Goal: Task Accomplishment & Management: Manage account settings

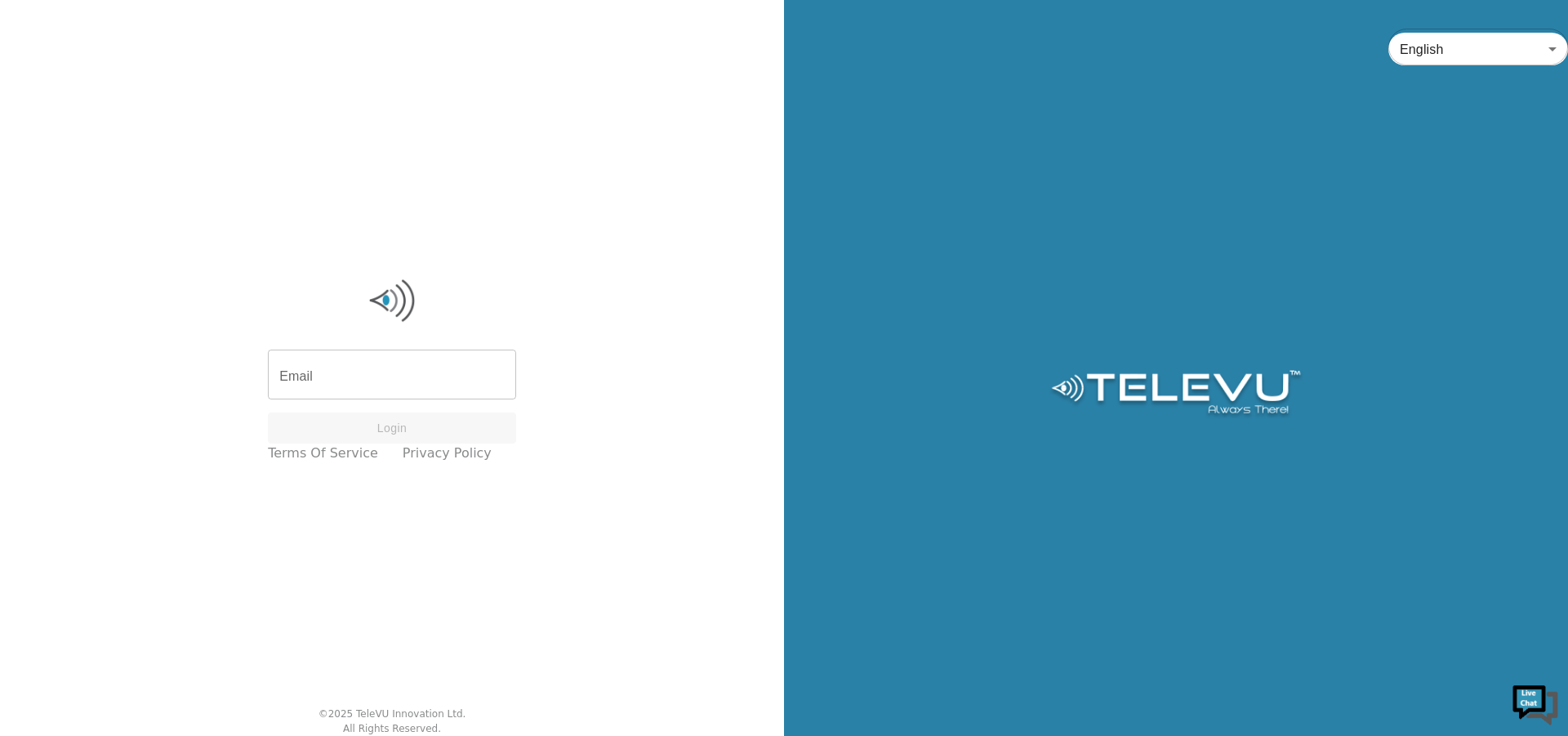
click at [390, 378] on input "Email" at bounding box center [392, 376] width 248 height 46
type input "[EMAIL_ADDRESS][DOMAIN_NAME]"
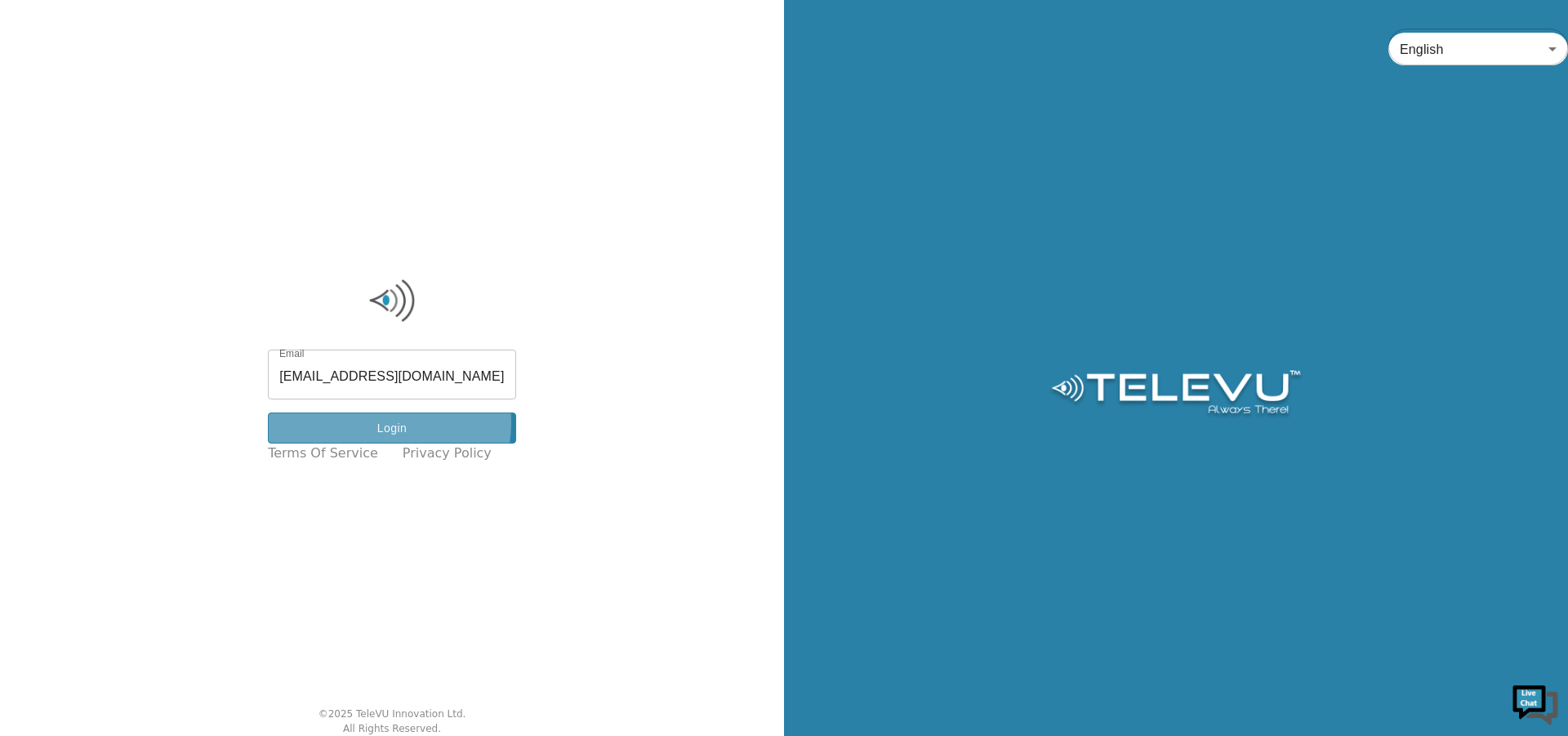
click at [402, 423] on button "Login" at bounding box center [392, 429] width 248 height 32
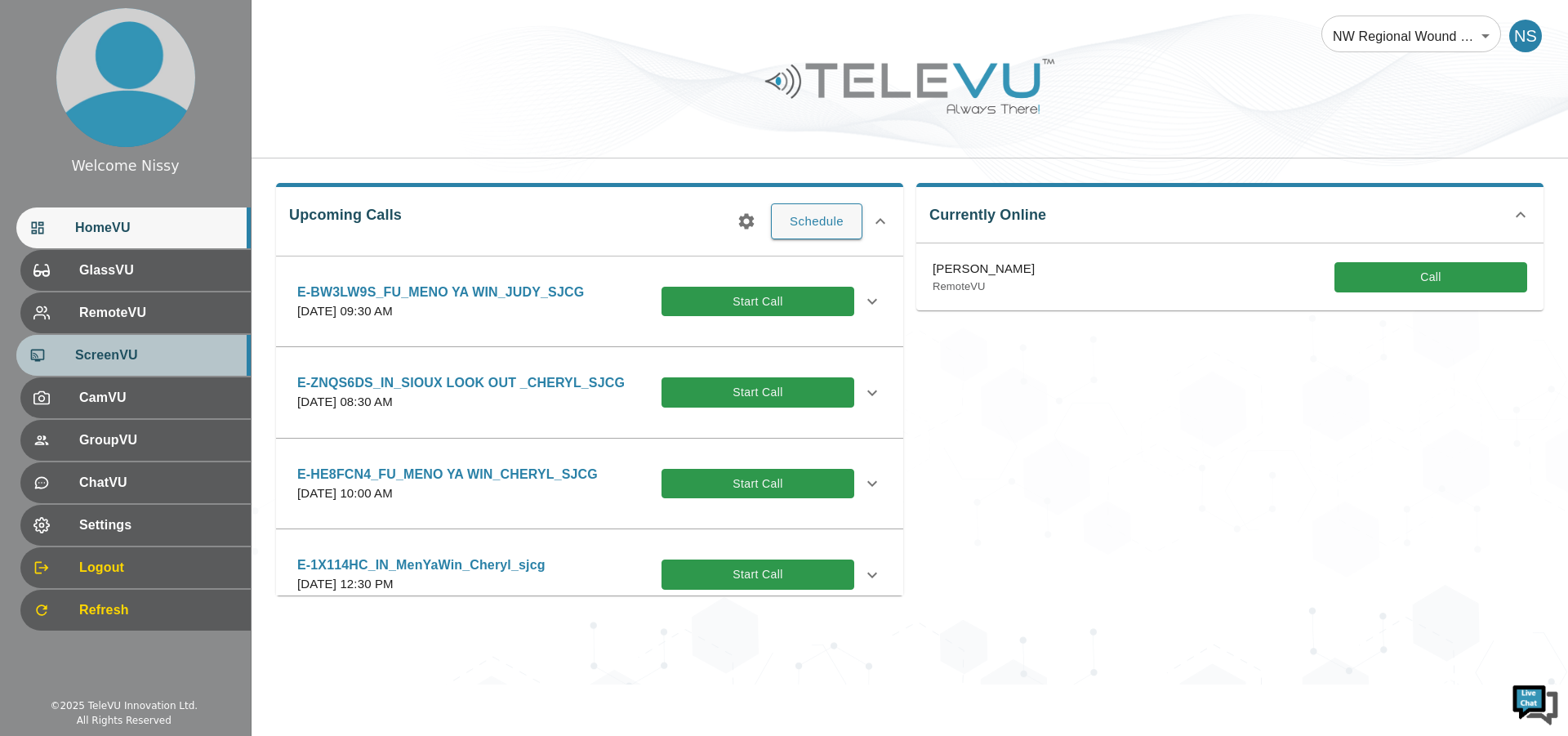
click at [72, 368] on div "ScreenVU" at bounding box center [133, 355] width 234 height 41
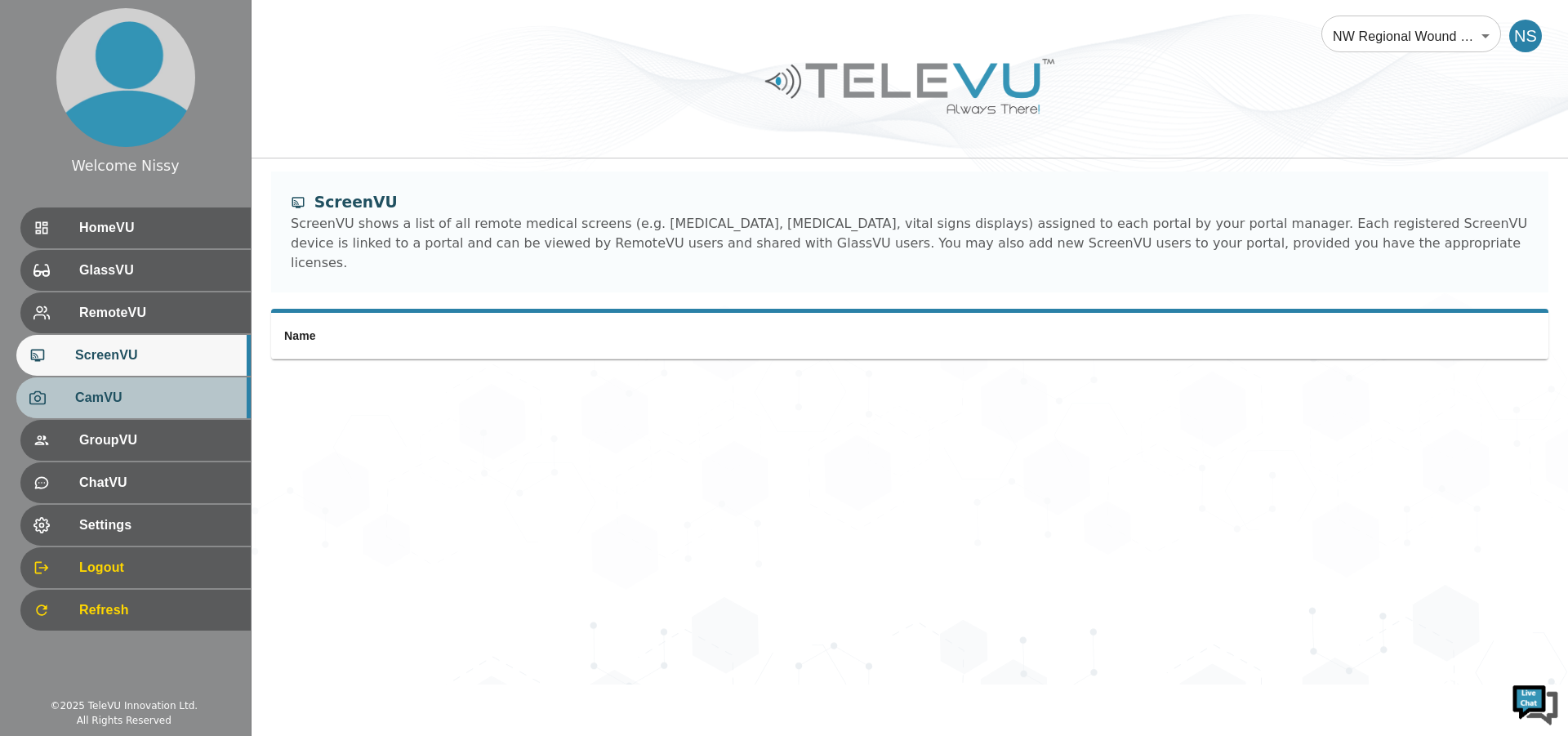
click at [142, 406] on span "CamVU" at bounding box center [156, 398] width 162 height 20
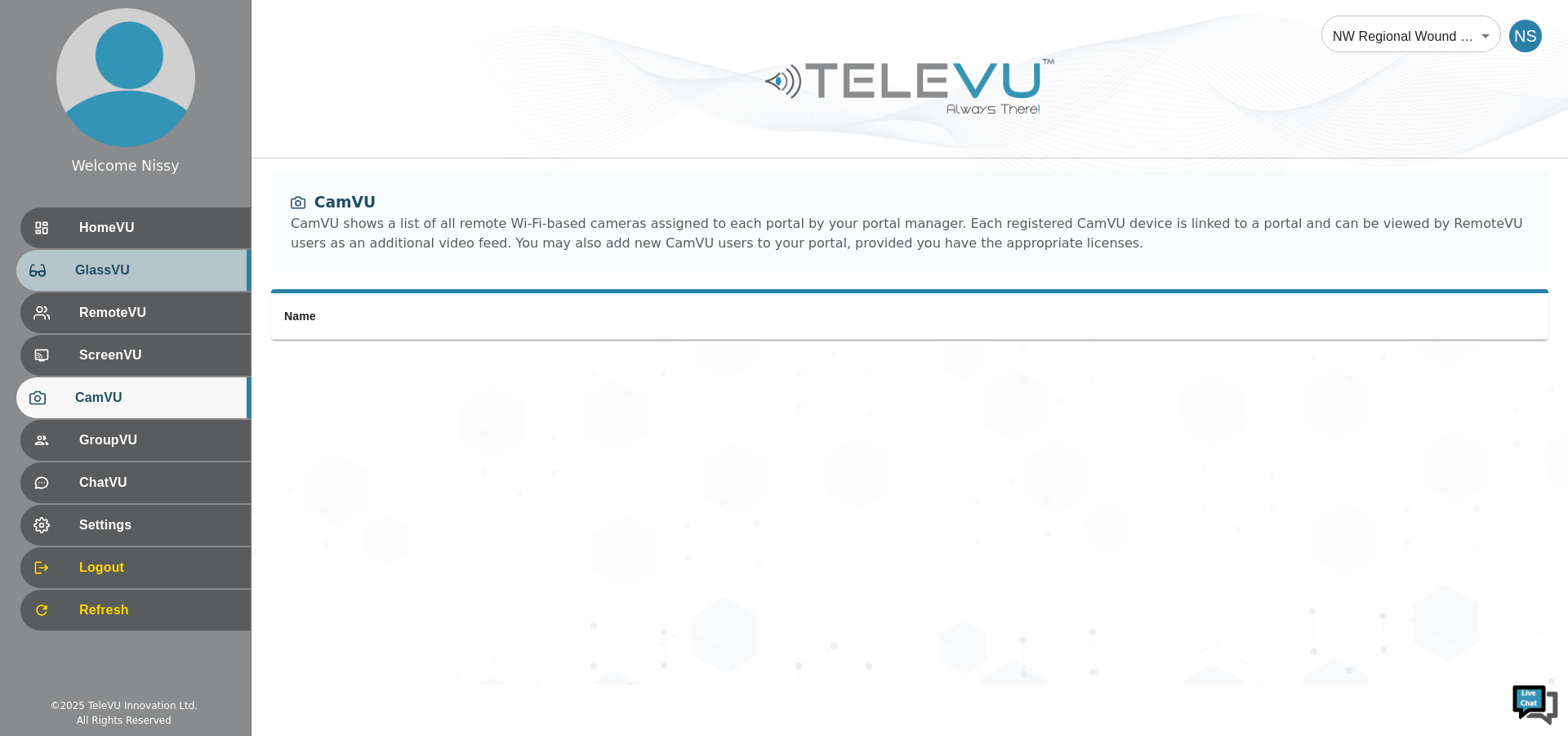
click at [127, 272] on span "GlassVU" at bounding box center [156, 271] width 162 height 20
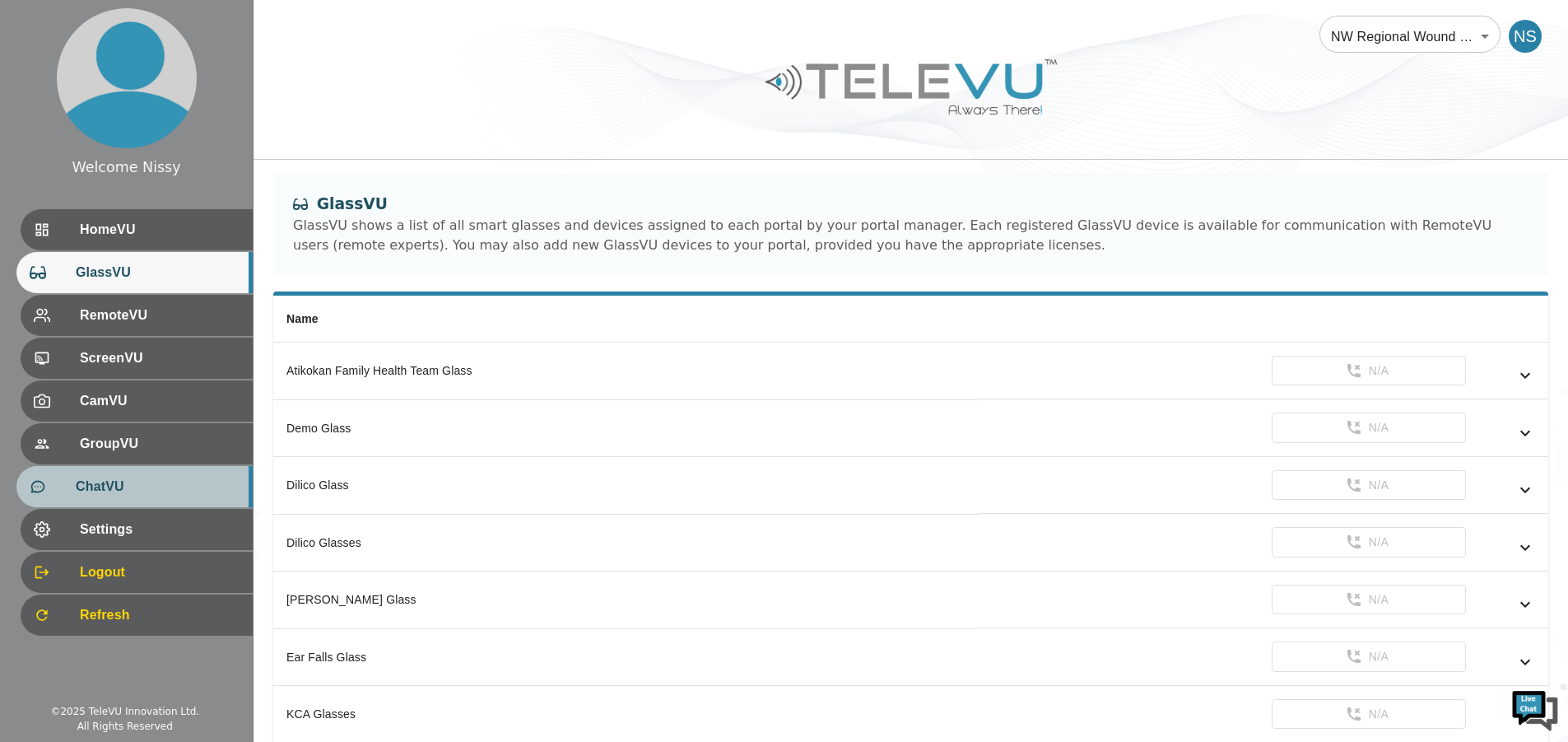
click at [106, 489] on span "ChatVU" at bounding box center [157, 487] width 164 height 20
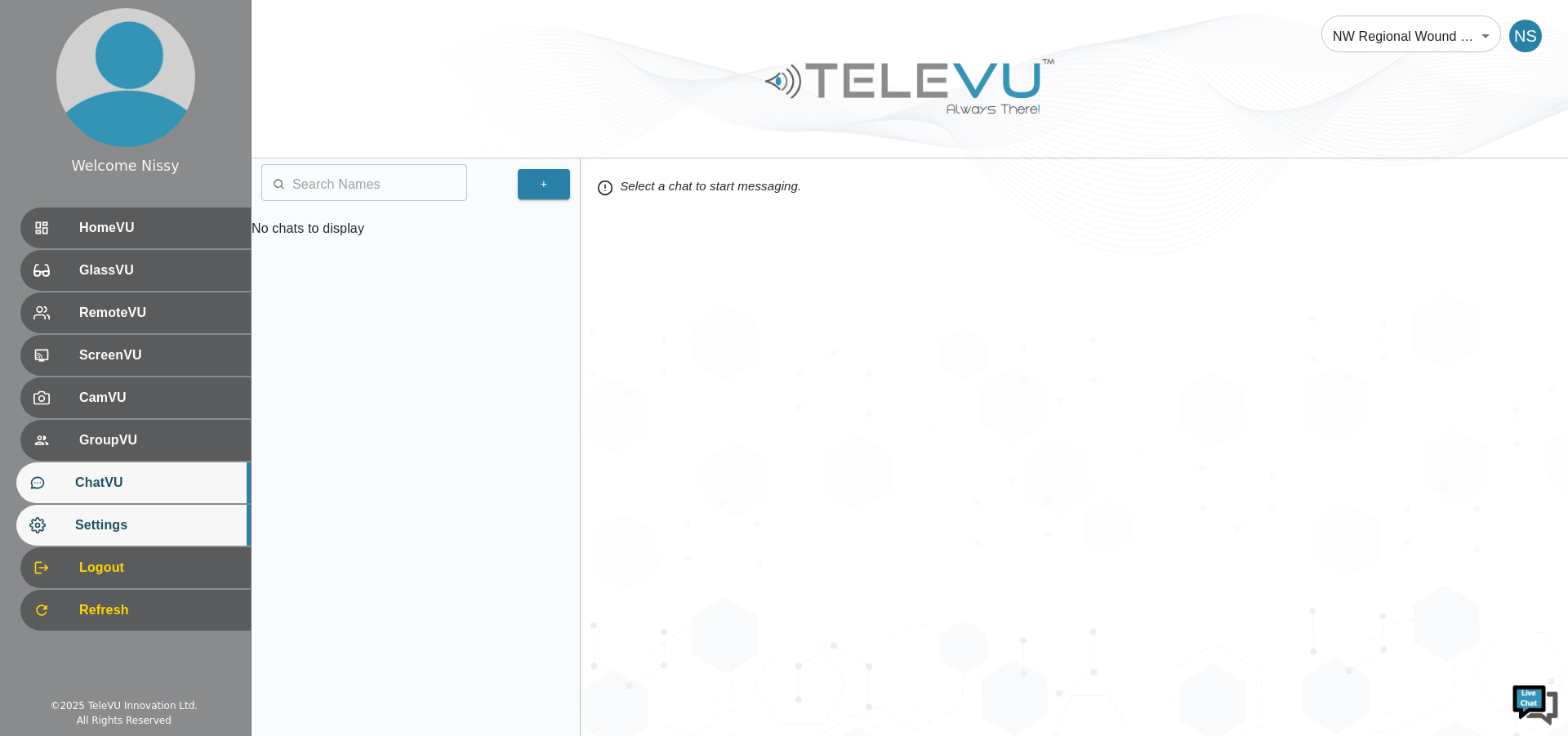
click at [137, 511] on div "Settings" at bounding box center [133, 526] width 234 height 41
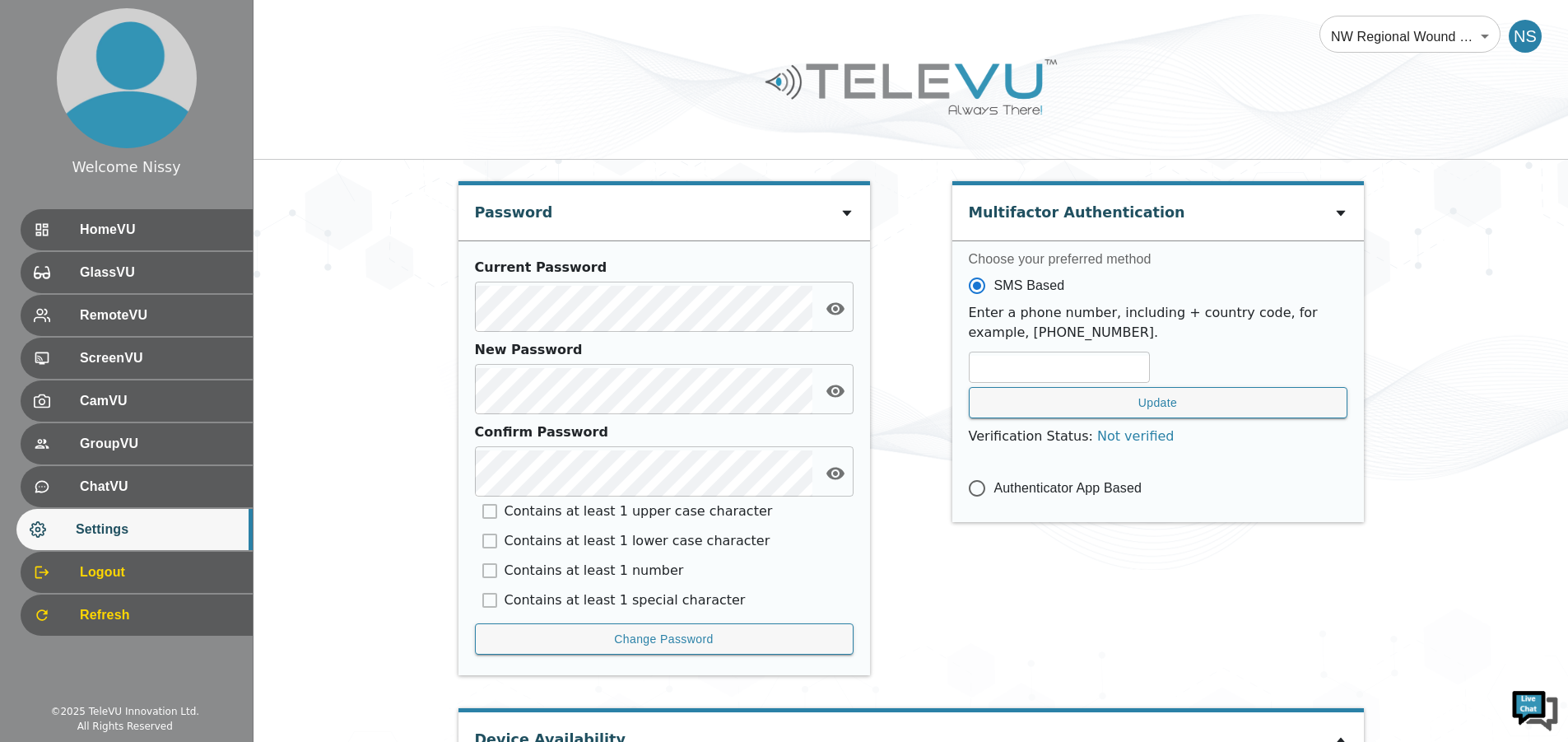
scroll to position [718, 0]
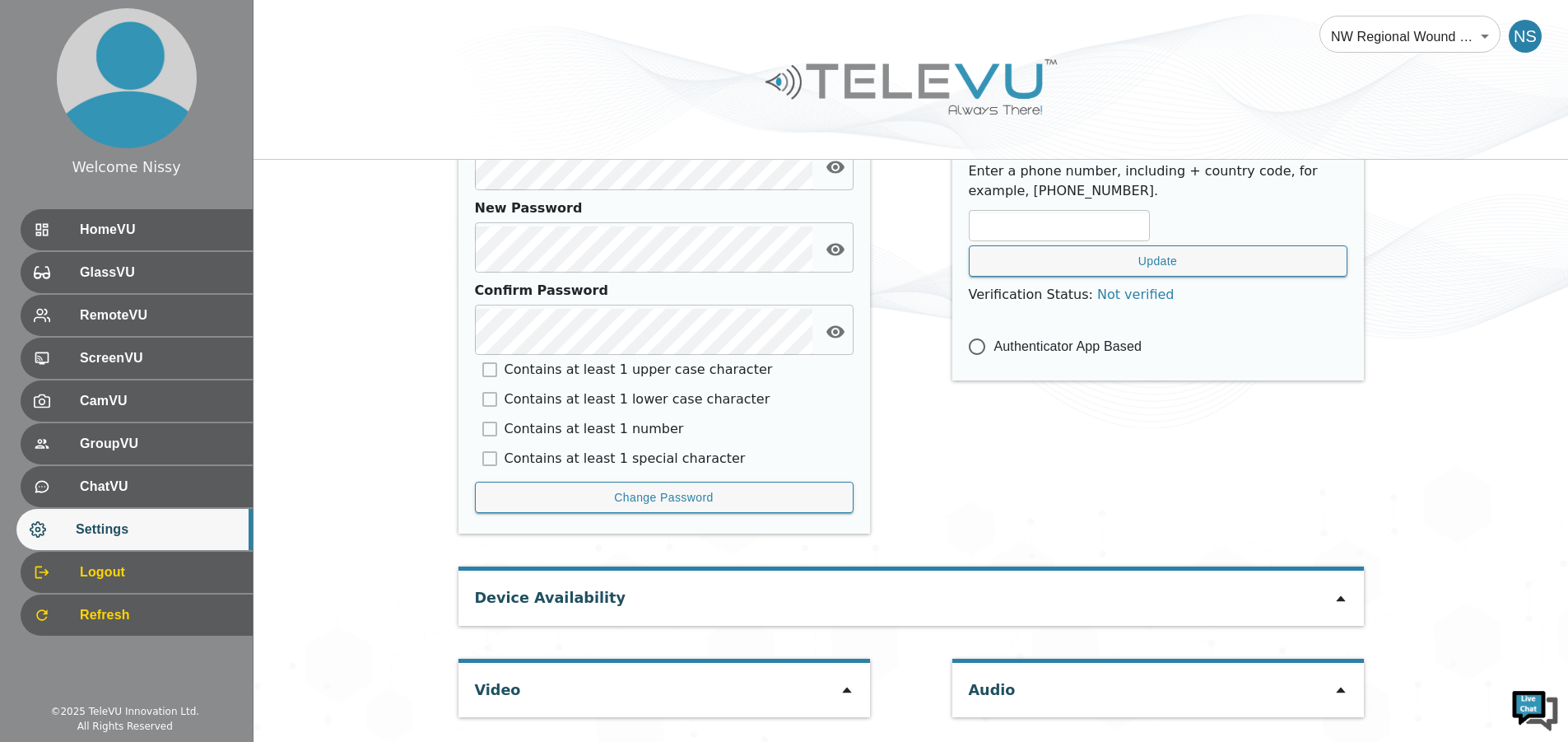
click at [1348, 696] on div "Audio" at bounding box center [1158, 690] width 411 height 55
click at [1342, 696] on icon at bounding box center [1341, 690] width 13 height 13
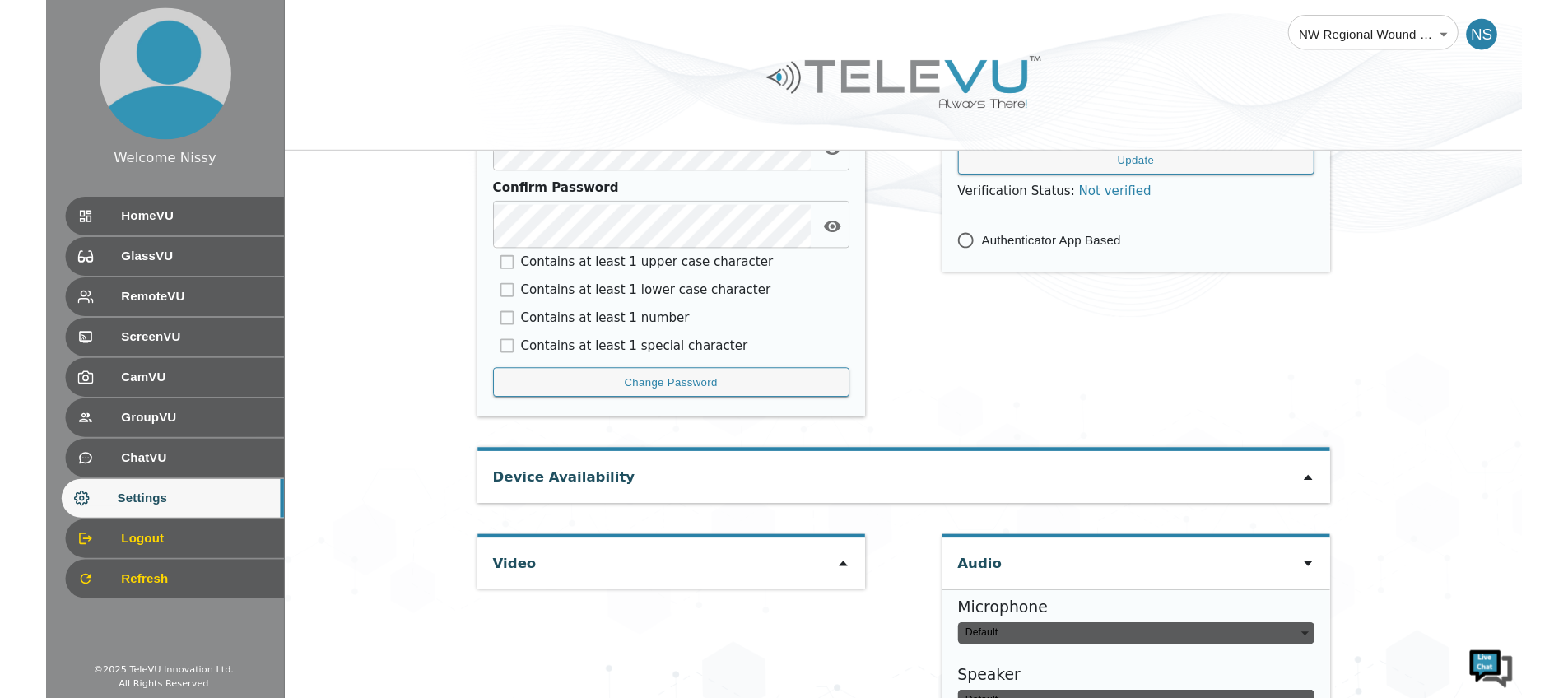
scroll to position [895, 0]
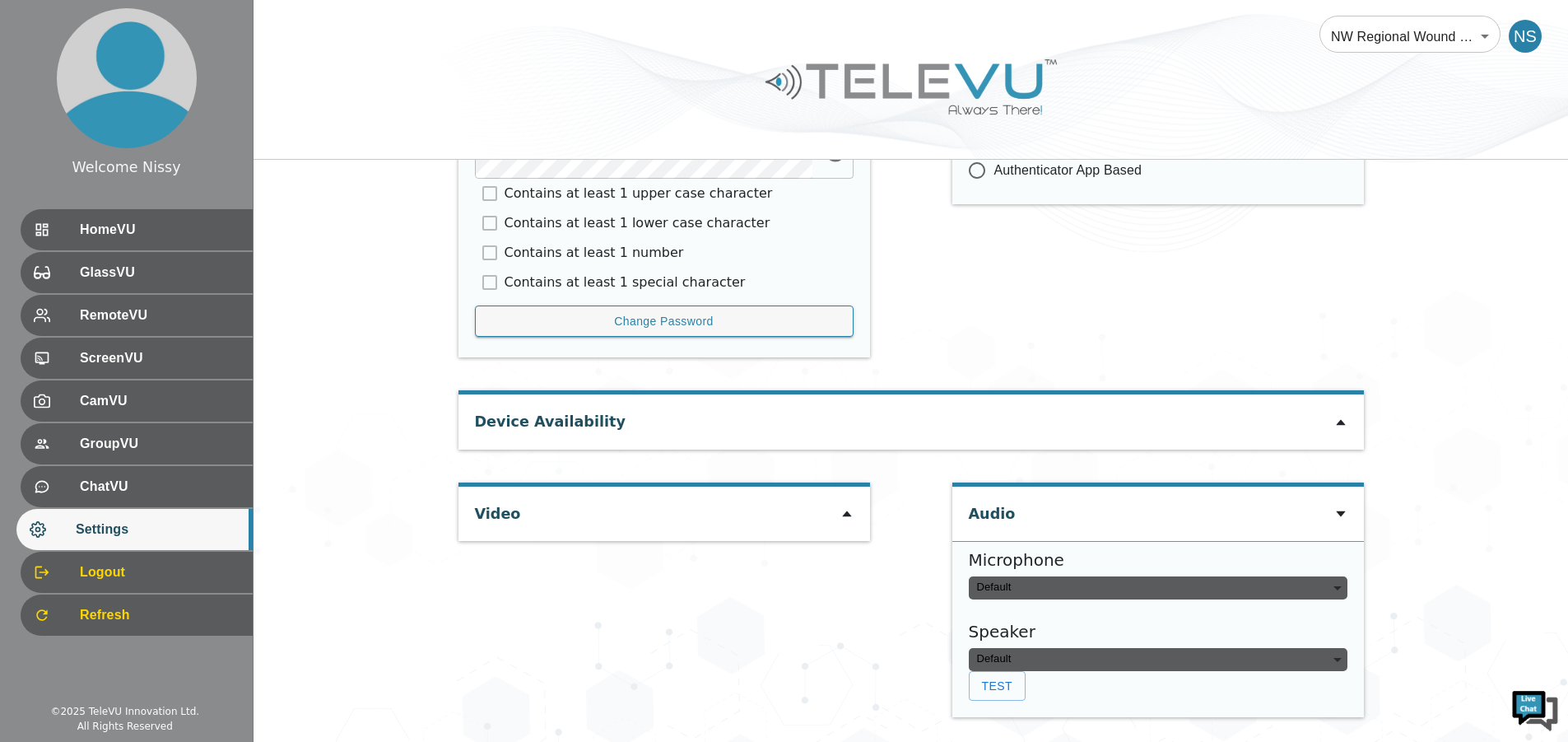
type input "8823a6768373ddb6e82738bf5b7526d729cf4d502d671fdccb7c1ab1dc10322e"
type input "default"
click at [1143, 610] on div at bounding box center [1139, 608] width 30 height 8
click at [481, 77] on div at bounding box center [911, 99] width 1315 height 93
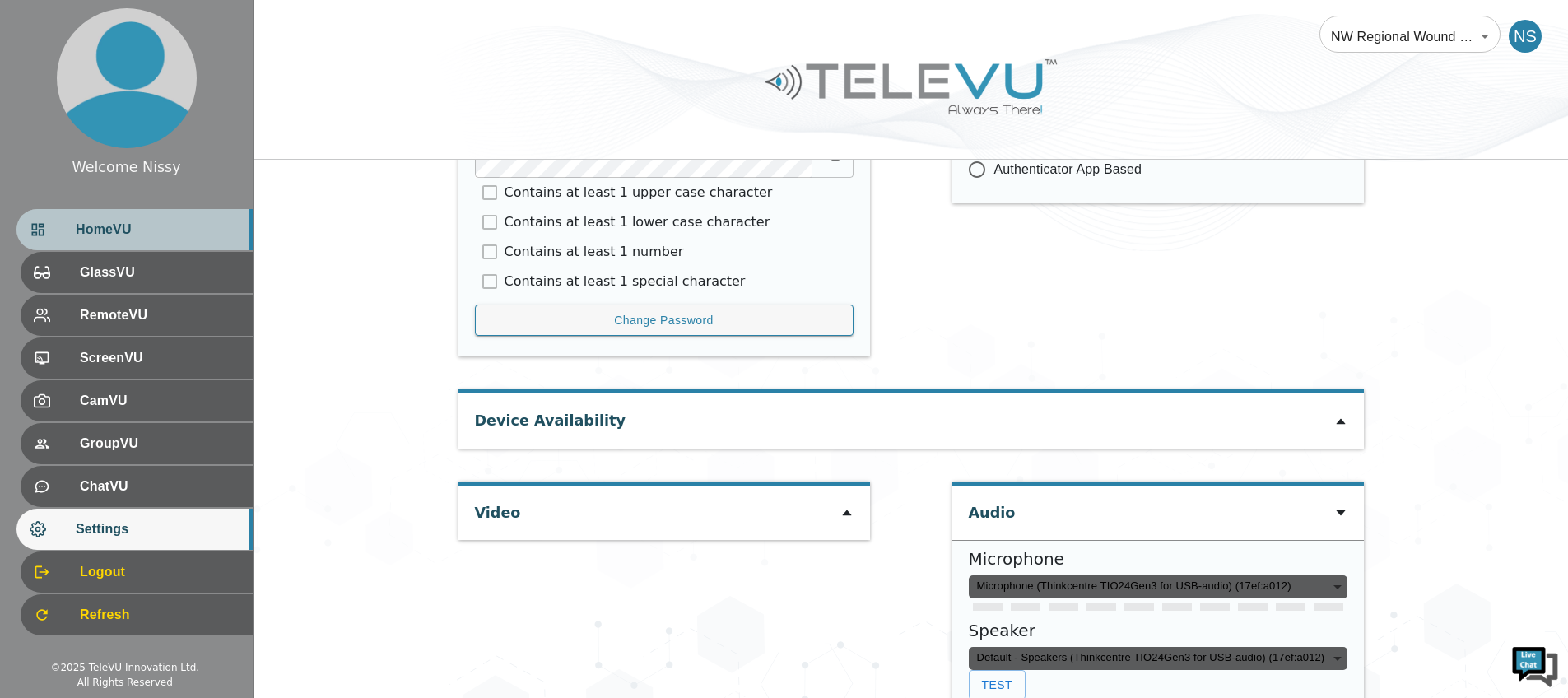
click at [165, 234] on span "HomeVU" at bounding box center [157, 230] width 164 height 20
